Goal: Communication & Community: Ask a question

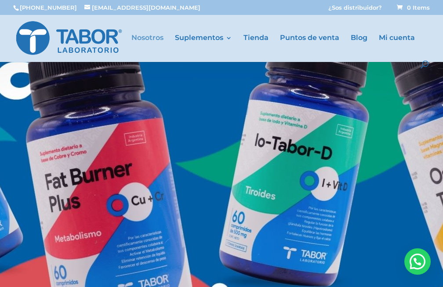
click at [152, 42] on link "Nosotros" at bounding box center [147, 48] width 32 height 26
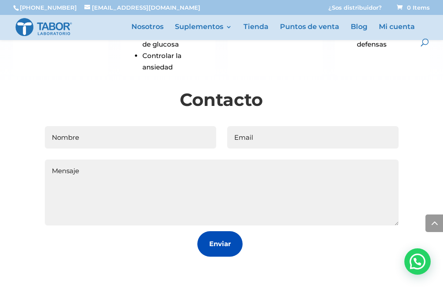
scroll to position [1361, 0]
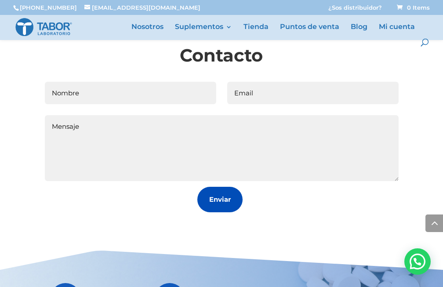
click at [115, 86] on input "Nombre" at bounding box center [131, 93] width 172 height 22
type input "[PERSON_NAME]"
click at [266, 85] on input "Email" at bounding box center [313, 93] width 172 height 22
type input "[EMAIL_ADDRESS][DOMAIN_NAME]"
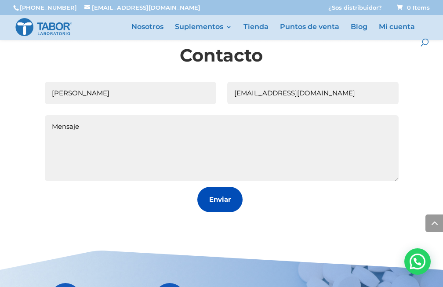
click at [117, 128] on textarea "Mensaje" at bounding box center [222, 148] width 354 height 66
type textarea "q"
type textarea "buen dia , necesito un mail de contacto para enviar una presentacion"
click at [223, 194] on button "Enviar" at bounding box center [219, 200] width 45 height 26
